Goal: Transaction & Acquisition: Purchase product/service

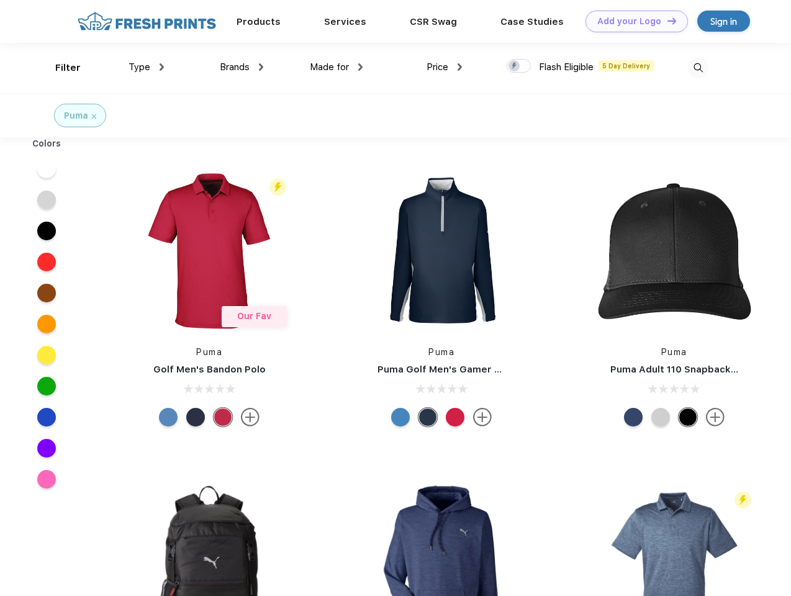
click at [632, 21] on link "Add your Logo Design Tool" at bounding box center [636, 22] width 102 height 22
click at [0, 0] on div "Design Tool" at bounding box center [0, 0] width 0 height 0
click at [666, 20] on link "Add your Logo Design Tool" at bounding box center [636, 22] width 102 height 22
click at [60, 68] on div "Filter" at bounding box center [67, 68] width 25 height 14
click at [147, 67] on span "Type" at bounding box center [140, 66] width 22 height 11
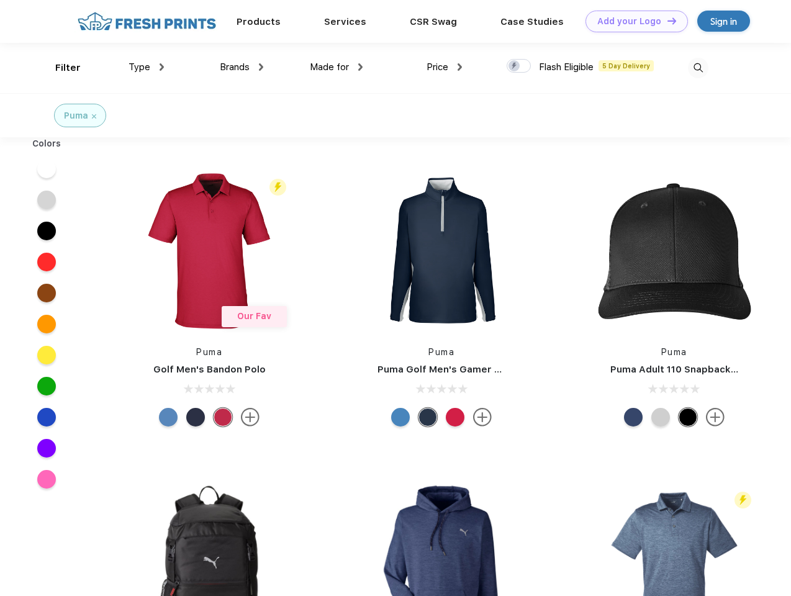
click at [242, 67] on span "Brands" at bounding box center [235, 66] width 30 height 11
click at [337, 67] on span "Made for" at bounding box center [329, 66] width 39 height 11
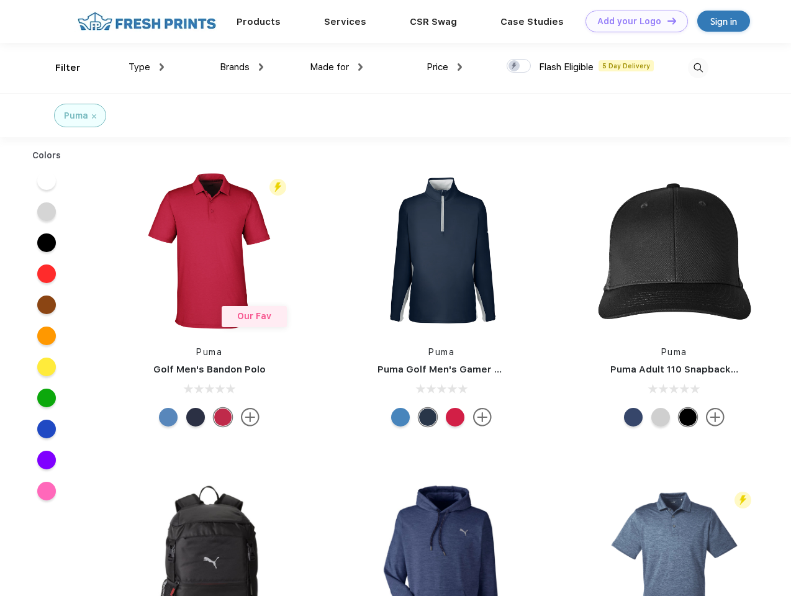
click at [445, 67] on span "Price" at bounding box center [438, 66] width 22 height 11
click at [519, 66] on div at bounding box center [519, 66] width 24 height 14
click at [515, 66] on input "checkbox" at bounding box center [511, 62] width 8 height 8
click at [698, 68] on img at bounding box center [698, 68] width 20 height 20
